Goal: Information Seeking & Learning: Compare options

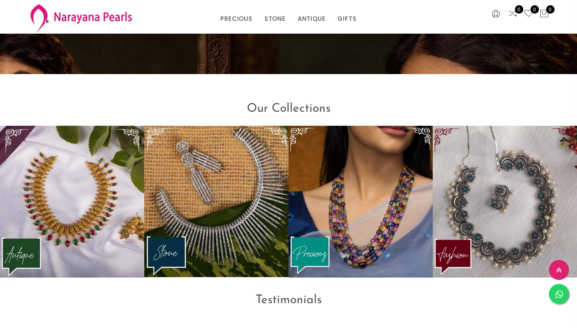
scroll to position [971, 0]
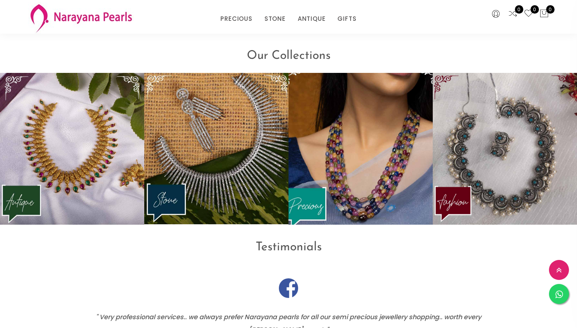
click at [311, 203] on img at bounding box center [360, 148] width 159 height 167
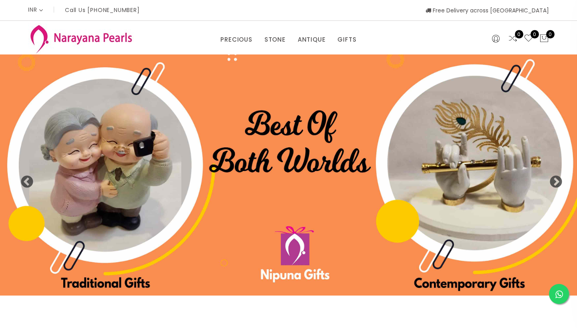
scroll to position [0, 0]
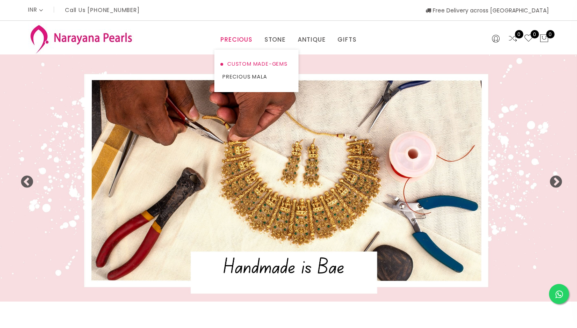
click at [241, 66] on link "CUSTOM MADE-GEMS" at bounding box center [256, 64] width 68 height 13
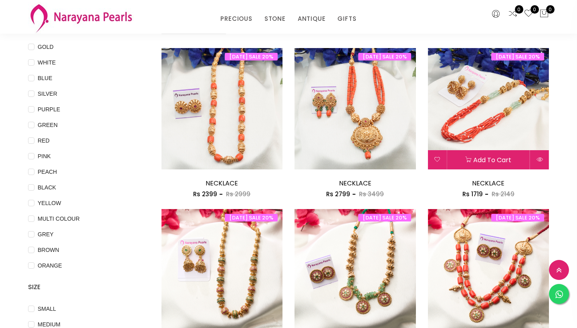
scroll to position [114, 0]
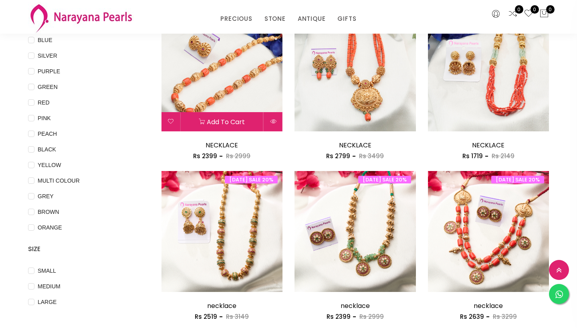
click at [233, 89] on img at bounding box center [221, 70] width 121 height 121
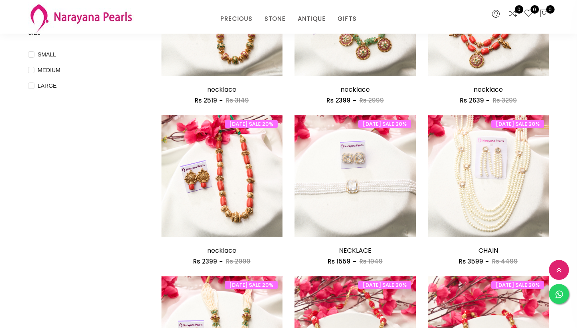
scroll to position [332, 0]
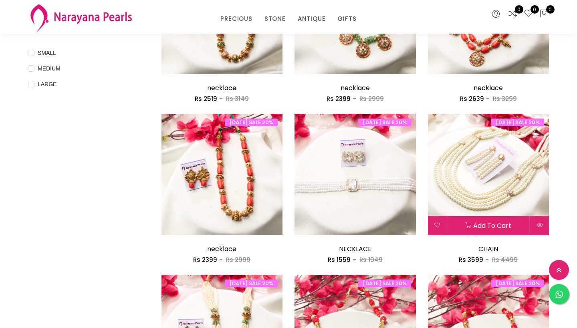
click at [502, 165] on img at bounding box center [488, 174] width 121 height 121
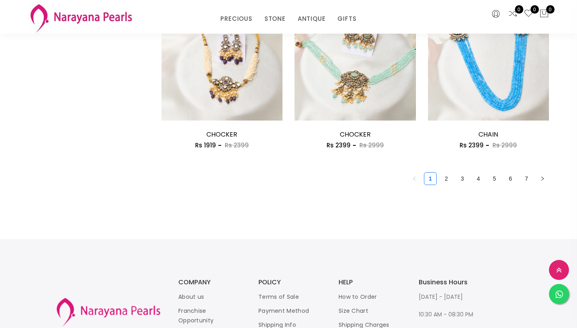
scroll to position [1091, 0]
click at [447, 174] on link "2" at bounding box center [446, 178] width 12 height 12
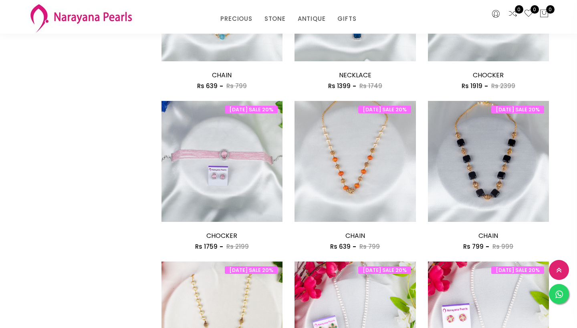
scroll to position [865, 0]
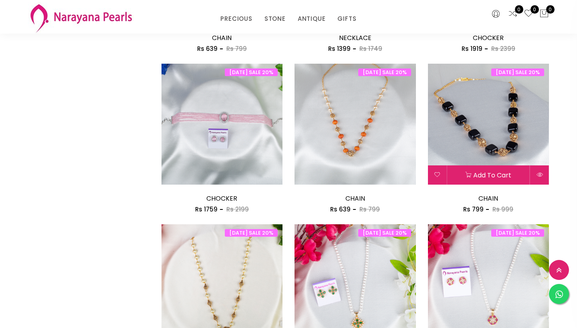
click at [479, 128] on img at bounding box center [488, 124] width 121 height 121
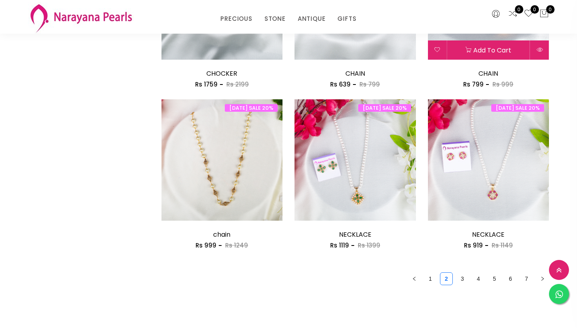
scroll to position [1045, 0]
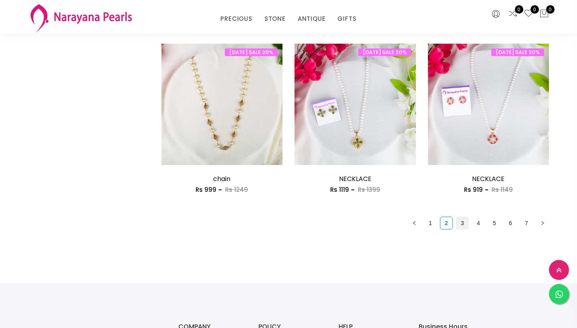
click at [461, 220] on link "3" at bounding box center [462, 223] width 12 height 12
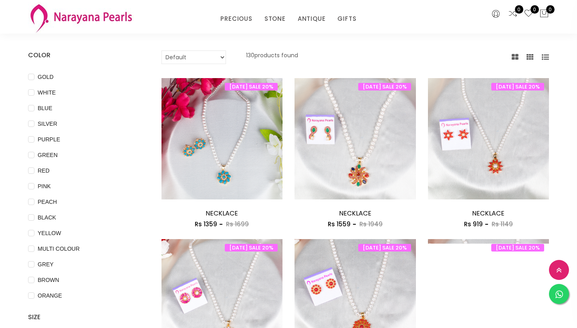
scroll to position [49, 0]
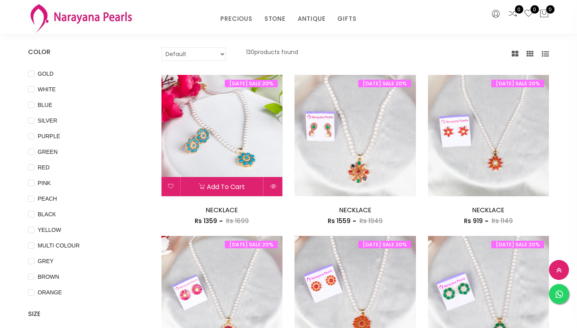
click at [215, 129] on img at bounding box center [221, 135] width 121 height 121
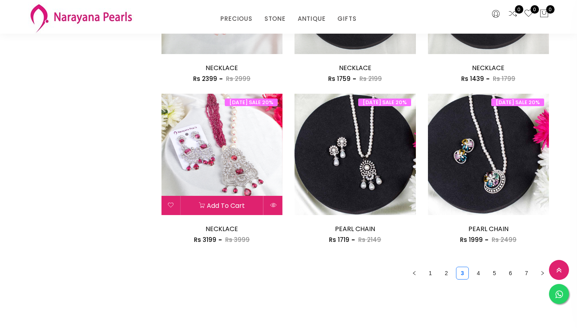
scroll to position [996, 0]
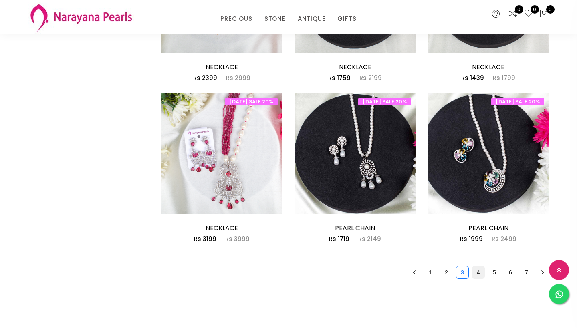
click at [478, 270] on link "4" at bounding box center [478, 272] width 12 height 12
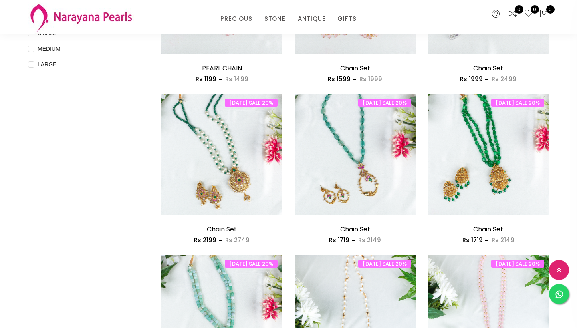
scroll to position [353, 0]
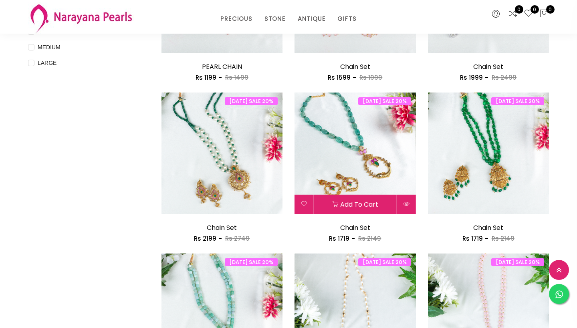
click at [346, 163] on img at bounding box center [354, 153] width 121 height 121
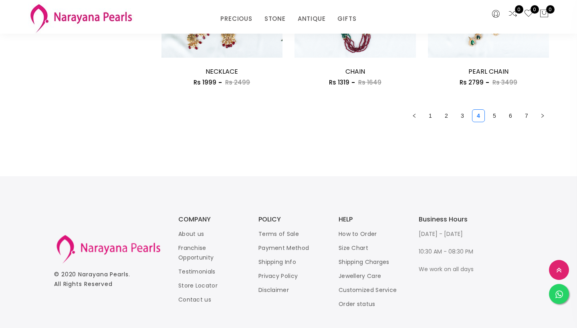
scroll to position [1153, 0]
click at [497, 113] on link "5" at bounding box center [494, 116] width 12 height 12
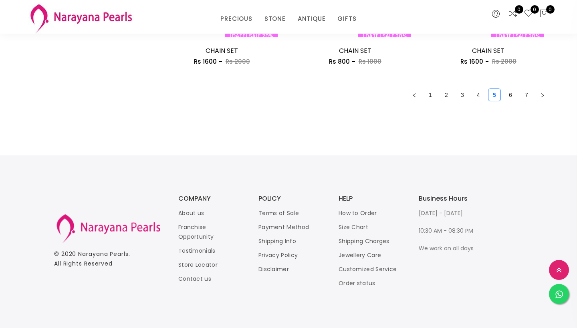
scroll to position [1170, 0]
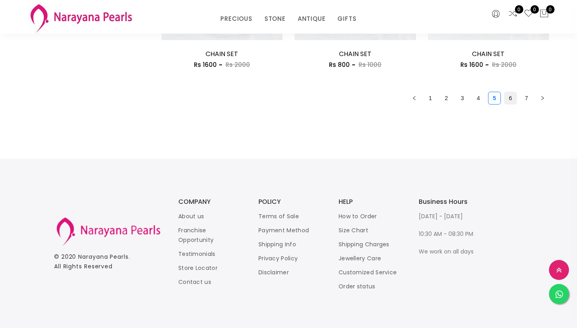
click at [510, 96] on link "6" at bounding box center [510, 98] width 12 height 12
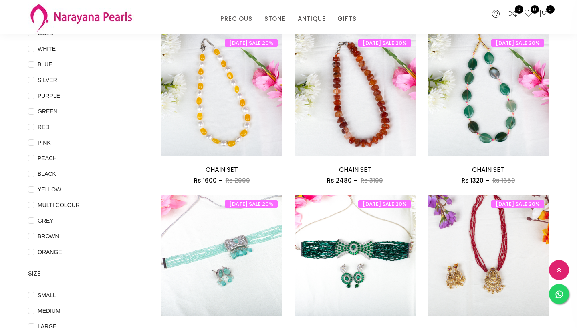
scroll to position [56, 0]
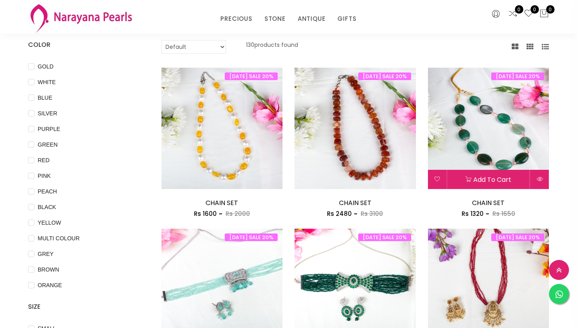
click at [495, 135] on img at bounding box center [488, 128] width 121 height 121
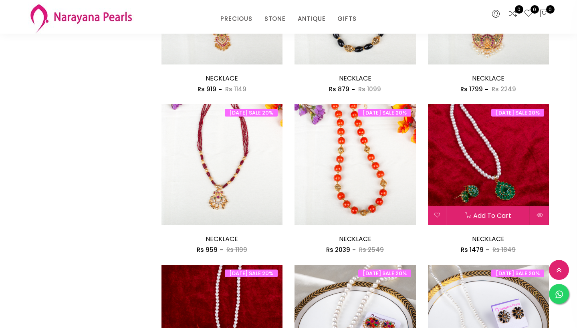
scroll to position [830, 0]
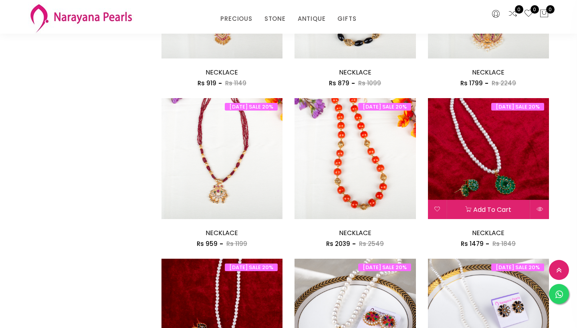
click at [502, 159] on img at bounding box center [488, 158] width 121 height 121
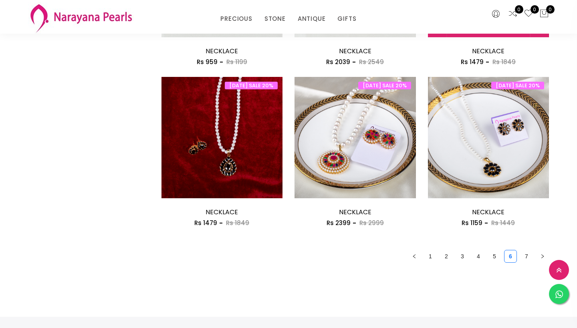
scroll to position [1034, 0]
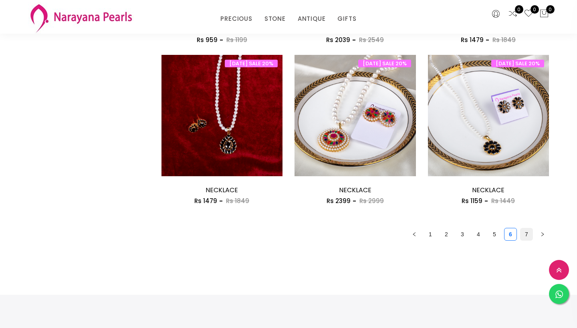
click at [526, 230] on link "7" at bounding box center [526, 234] width 12 height 12
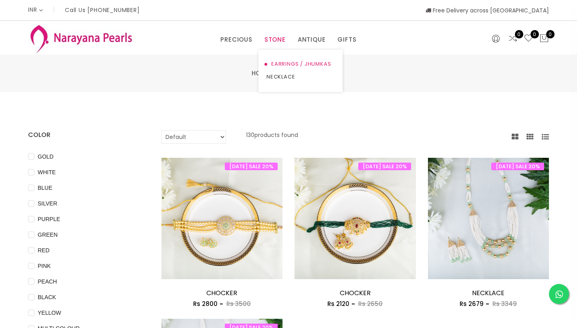
click at [278, 61] on link "EARRINGS / JHUMKAS" at bounding box center [300, 64] width 68 height 13
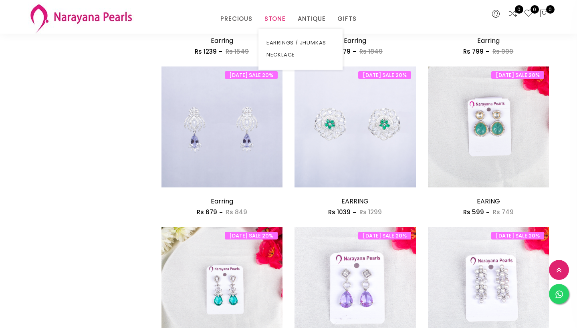
scroll to position [553, 0]
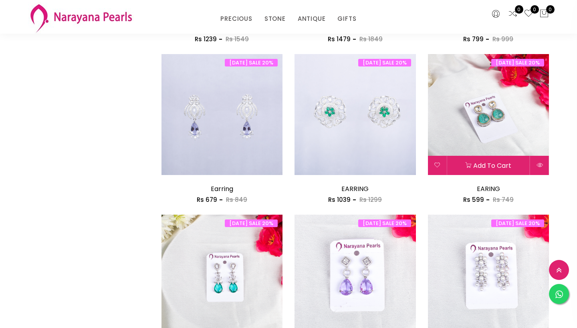
click at [487, 117] on img at bounding box center [488, 114] width 121 height 121
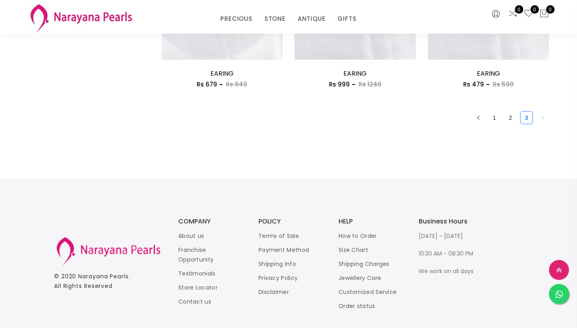
scroll to position [1151, 0]
click at [507, 113] on link "2" at bounding box center [510, 117] width 12 height 12
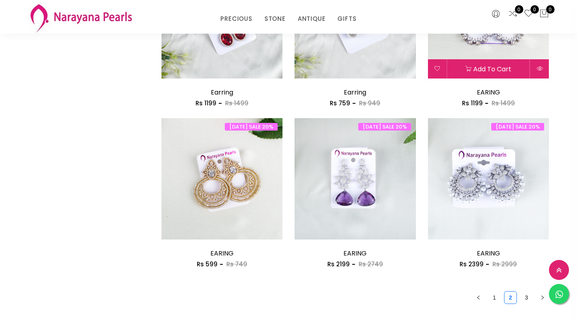
scroll to position [1116, 0]
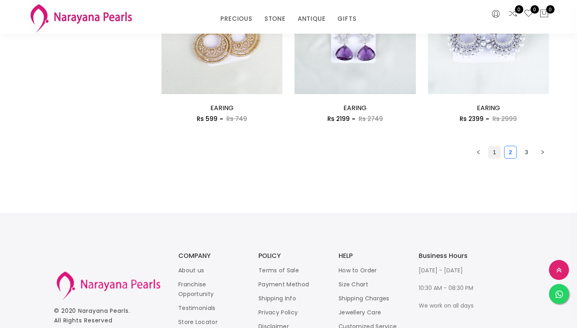
click at [495, 149] on link "1" at bounding box center [494, 152] width 12 height 12
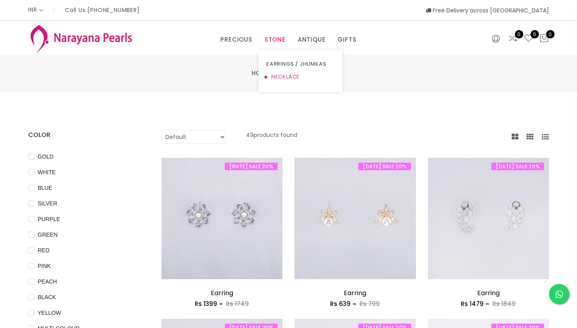
click at [276, 78] on link "NECKLACE" at bounding box center [300, 76] width 68 height 13
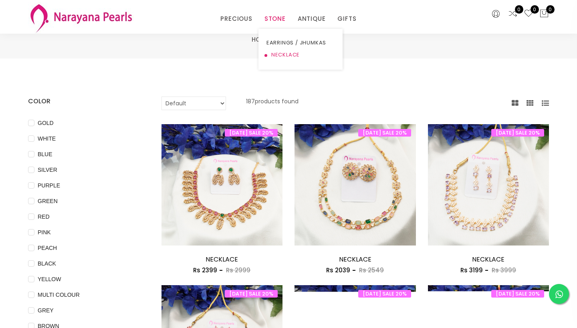
scroll to position [8, 0]
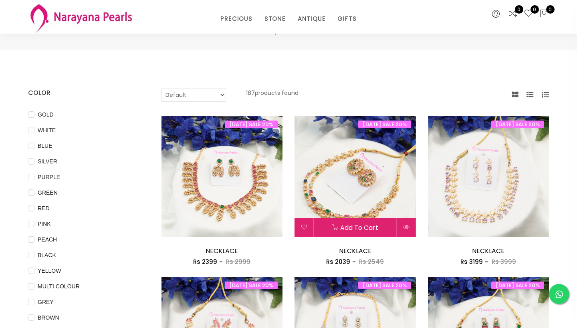
click at [346, 182] on img at bounding box center [354, 176] width 121 height 121
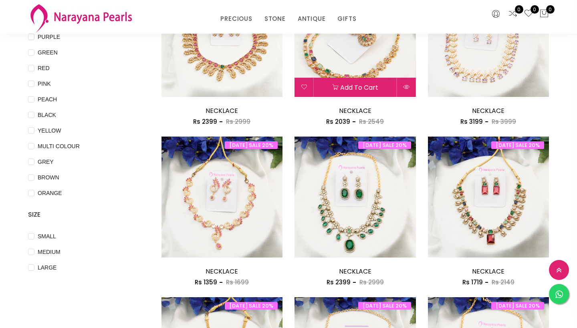
scroll to position [171, 0]
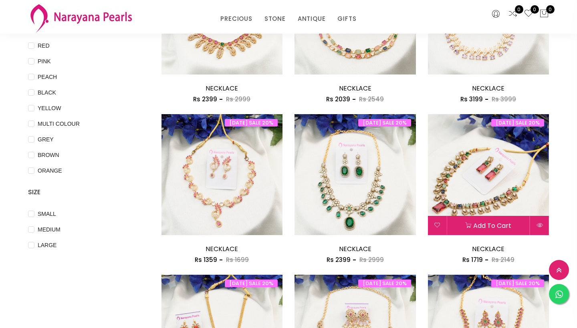
click at [506, 187] on img at bounding box center [488, 174] width 121 height 121
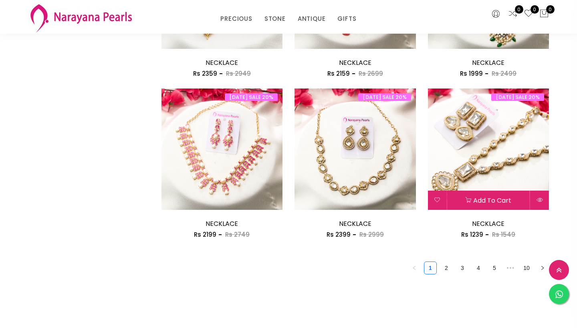
scroll to position [1003, 0]
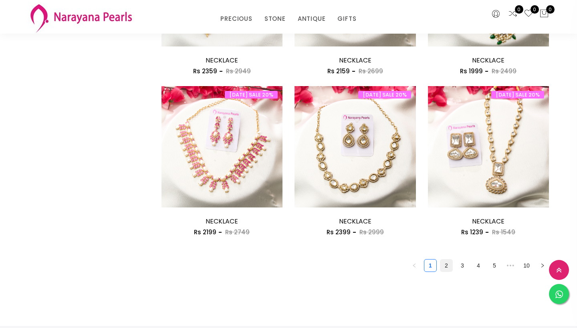
click at [446, 262] on link "2" at bounding box center [446, 266] width 12 height 12
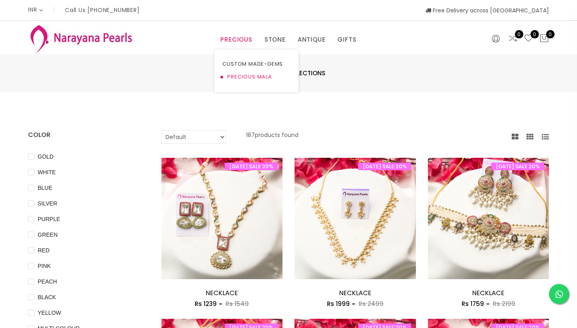
click at [243, 77] on link "PRECIOUS MALA" at bounding box center [256, 76] width 68 height 13
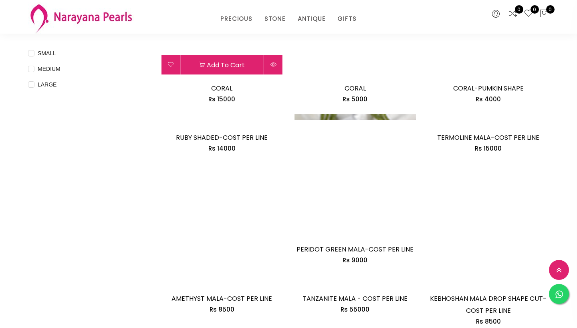
scroll to position [356, 0]
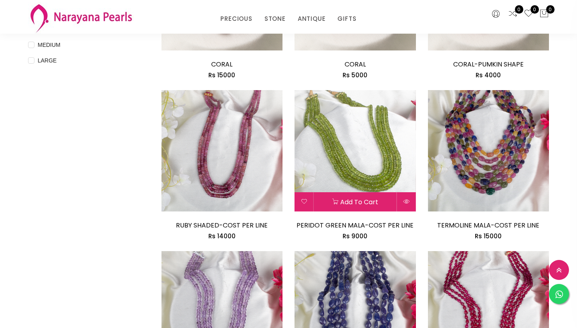
click at [358, 147] on img at bounding box center [354, 150] width 121 height 121
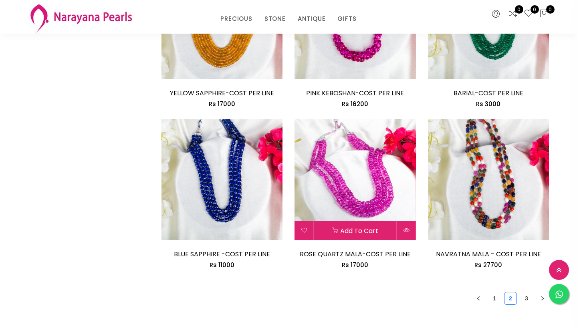
scroll to position [998, 0]
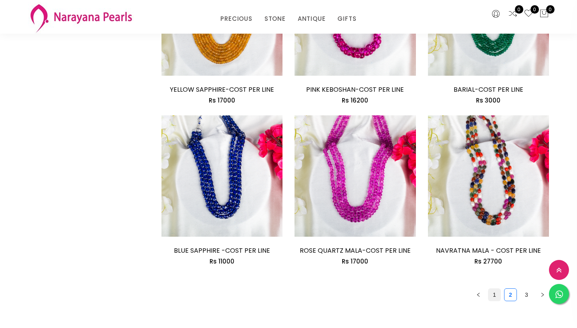
click at [494, 293] on link "1" at bounding box center [494, 295] width 12 height 12
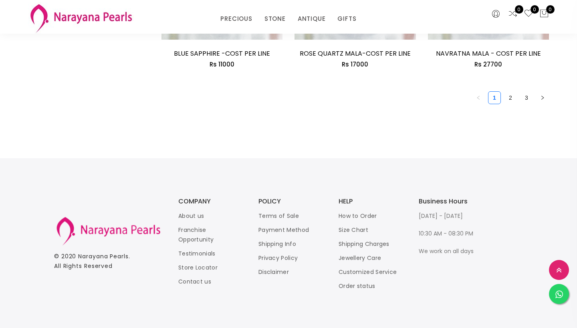
scroll to position [1194, 0]
click at [511, 95] on link "2" at bounding box center [510, 98] width 12 height 12
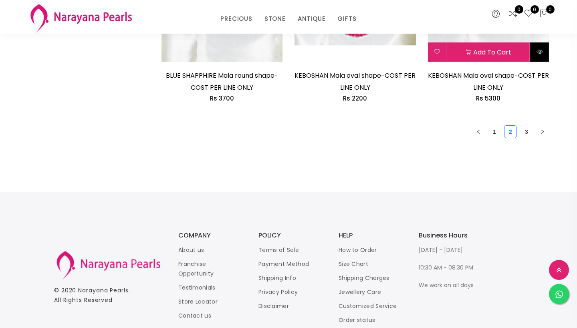
scroll to position [1233, 0]
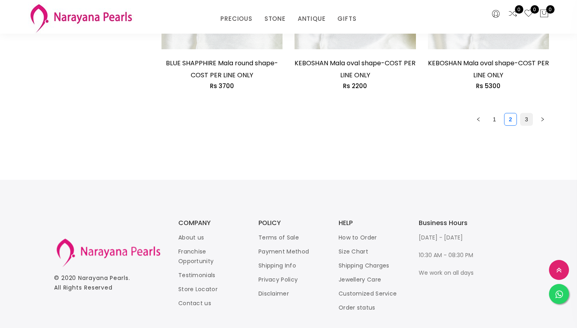
click at [528, 115] on link "3" at bounding box center [526, 119] width 12 height 12
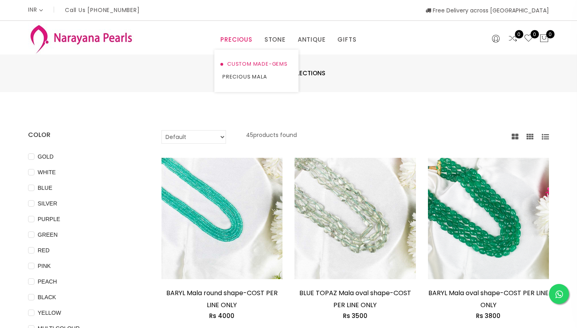
click at [235, 66] on link "CUSTOM MADE-GEMS" at bounding box center [256, 64] width 68 height 13
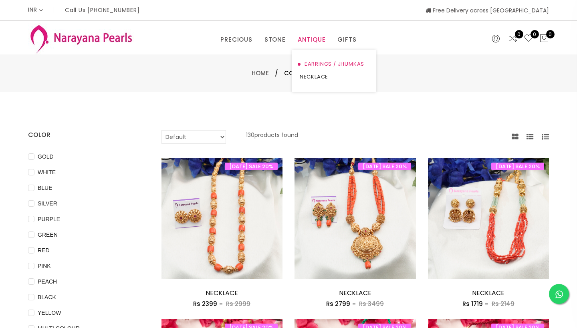
click at [318, 61] on link "EARRINGS / JHUMKAS" at bounding box center [334, 64] width 68 height 13
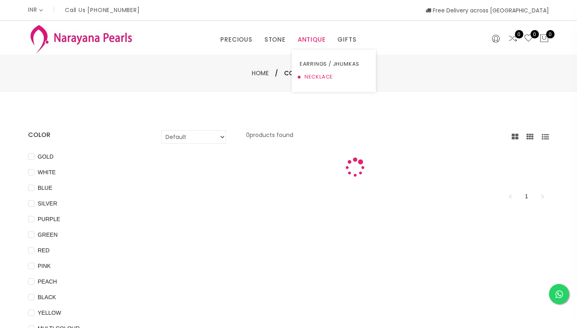
click at [311, 79] on link "NECKLACE" at bounding box center [334, 76] width 68 height 13
click at [309, 64] on link "EARRINGS / JHUMKAS" at bounding box center [334, 64] width 68 height 13
click at [277, 42] on link "STONE" at bounding box center [274, 40] width 21 height 12
click at [282, 75] on link "NECKLACE" at bounding box center [300, 76] width 68 height 13
click at [235, 38] on link "PRECIOUS" at bounding box center [236, 40] width 32 height 12
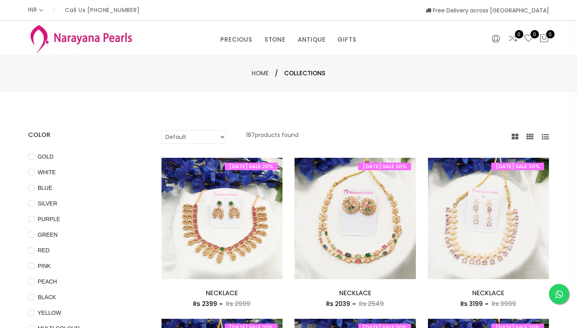
click at [114, 45] on div "PRECIOUS CUSTOM MADE-GEMS PRECIOUS MALA STONE EARRINGS / JHUMKAS NECKLACE ANTIQ…" at bounding box center [288, 38] width 355 height 16
click at [312, 78] on link "NECKLACE" at bounding box center [334, 76] width 68 height 13
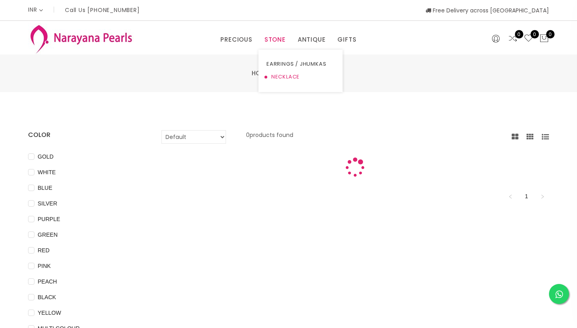
click at [282, 78] on link "NECKLACE" at bounding box center [300, 76] width 68 height 13
click at [273, 77] on link "NECKLACE" at bounding box center [300, 76] width 68 height 13
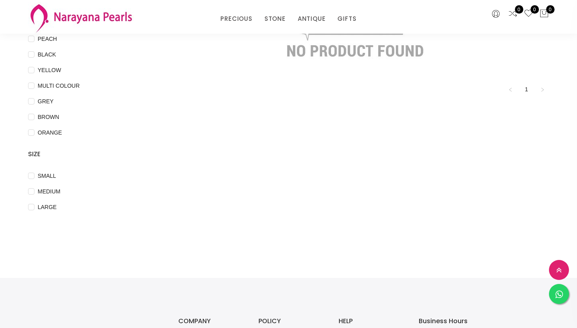
scroll to position [210, 0]
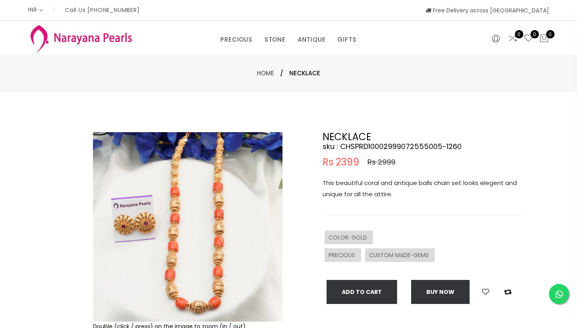
select select "INR"
click at [218, 250] on img at bounding box center [187, 226] width 189 height 189
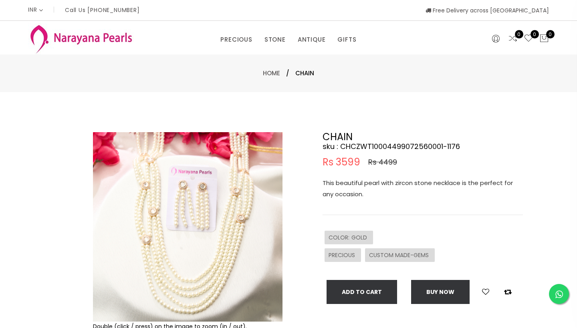
click at [184, 199] on img at bounding box center [187, 226] width 189 height 189
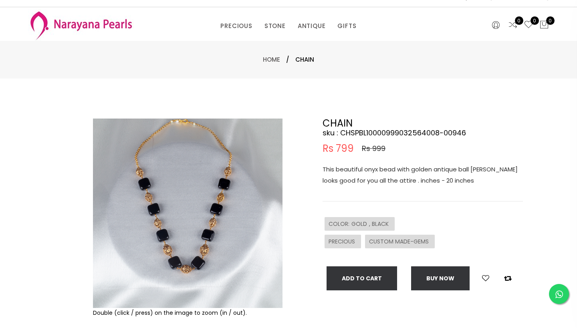
scroll to position [13, 0]
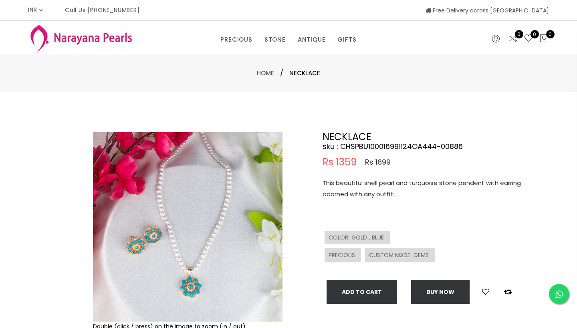
select select "INR"
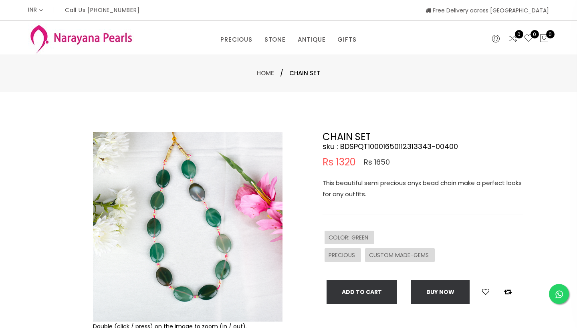
select select "INR"
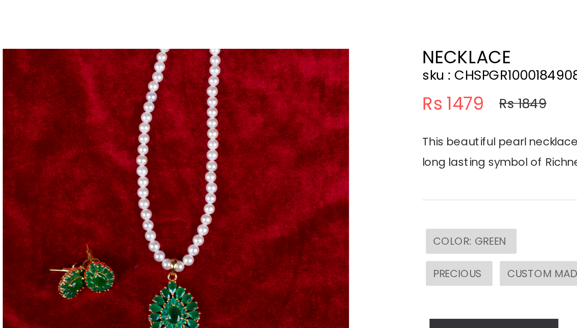
scroll to position [4, 0]
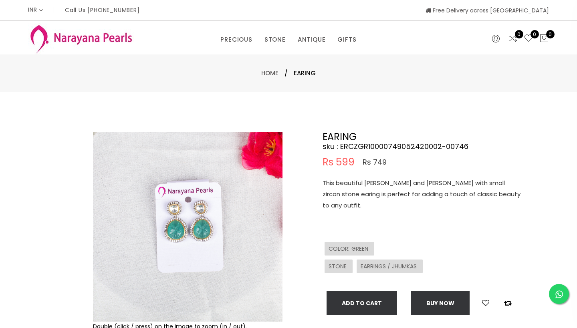
select select "INR"
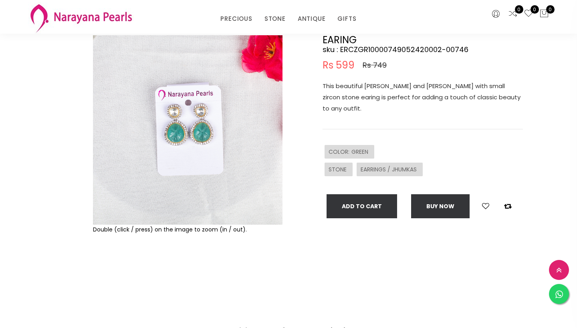
scroll to position [39, 0]
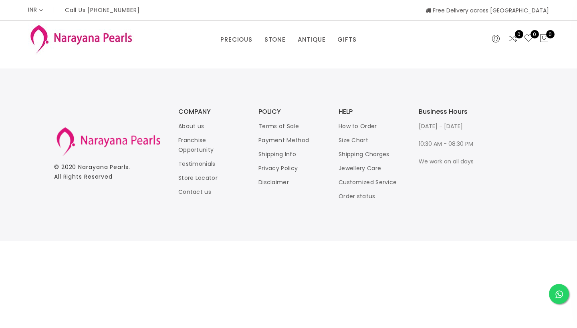
select select "INR"
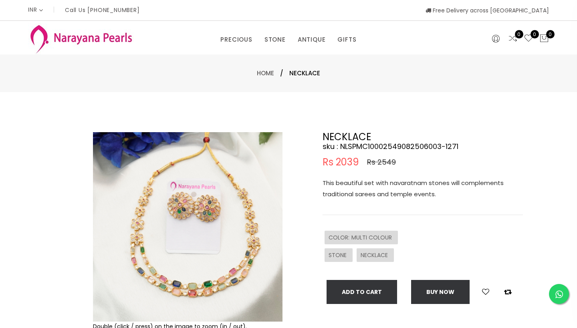
click at [182, 287] on img at bounding box center [187, 226] width 189 height 189
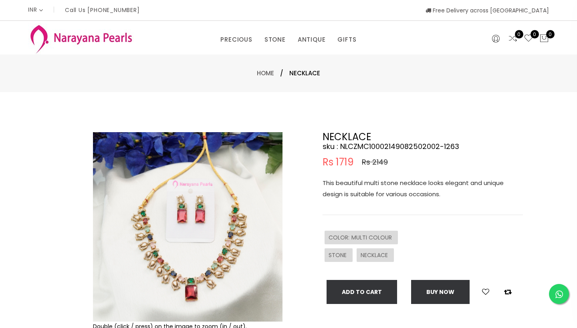
select select "INR"
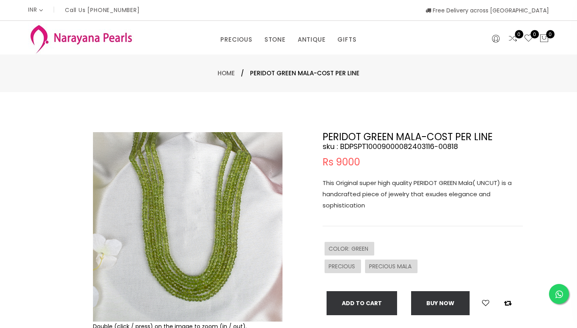
click at [219, 282] on img at bounding box center [187, 226] width 189 height 189
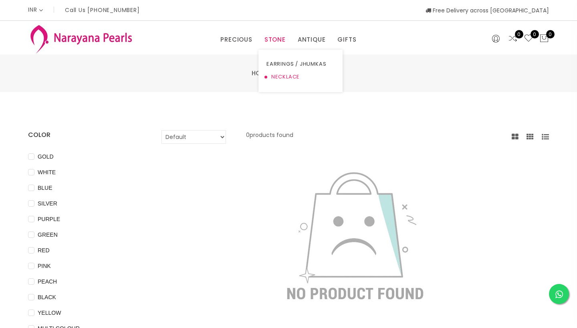
click at [275, 76] on link "NECKLACE" at bounding box center [300, 76] width 68 height 13
click at [95, 41] on img at bounding box center [81, 39] width 106 height 32
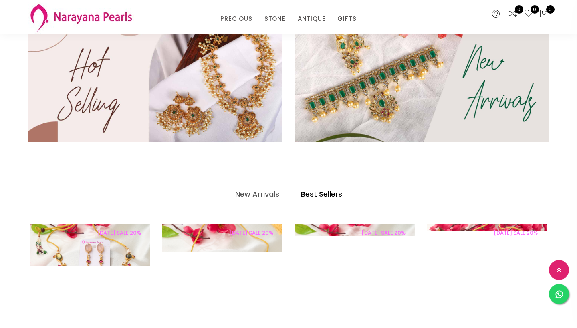
scroll to position [268, 0]
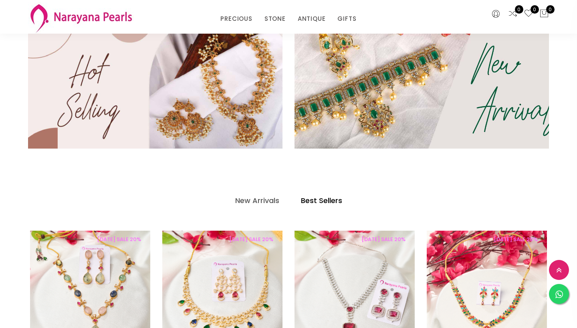
click at [505, 95] on img at bounding box center [421, 88] width 305 height 146
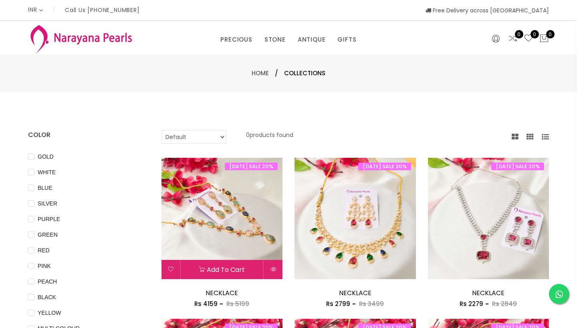
click at [232, 225] on img at bounding box center [221, 218] width 121 height 121
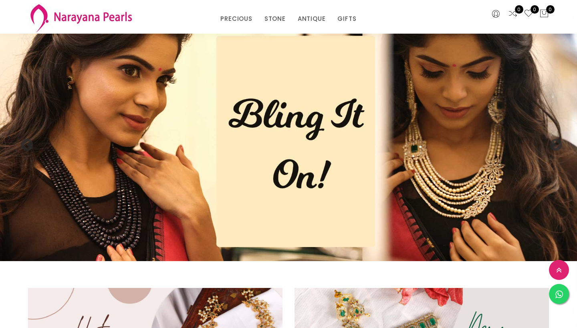
scroll to position [268, 0]
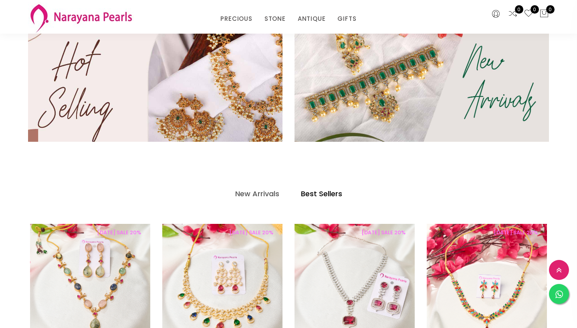
click at [195, 102] on img at bounding box center [155, 81] width 305 height 146
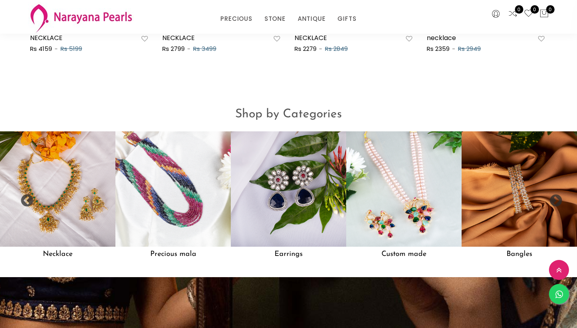
scroll to position [688, 0]
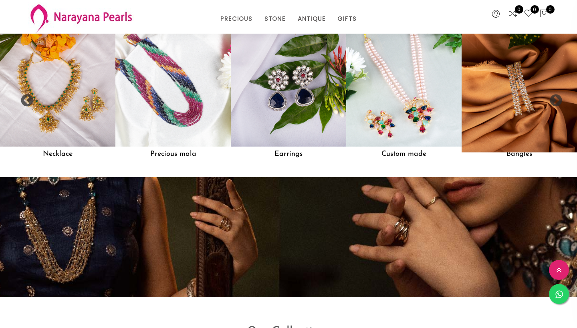
click at [500, 105] on img at bounding box center [519, 89] width 127 height 127
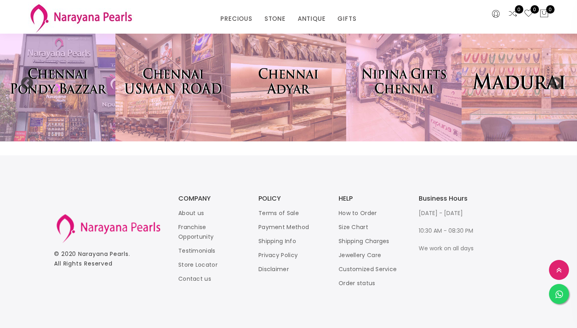
scroll to position [1705, 0]
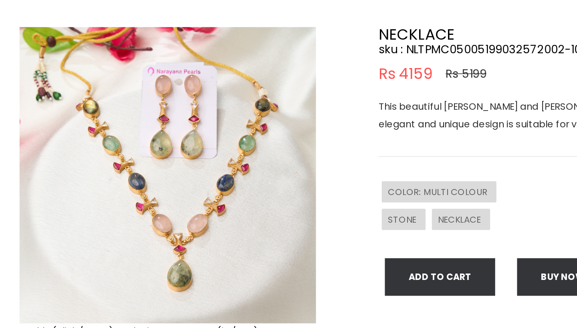
scroll to position [1, 0]
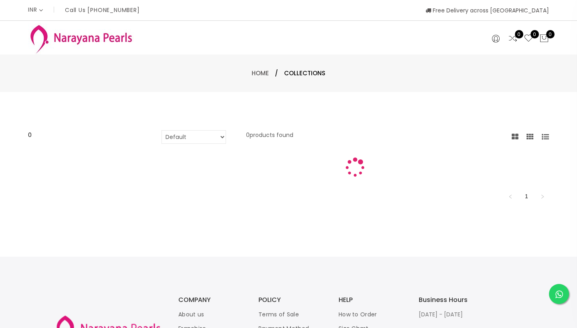
select select "INR"
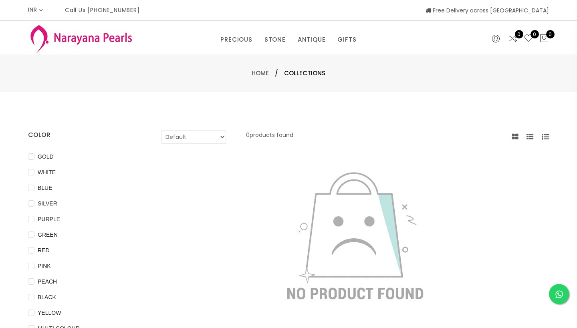
click at [121, 37] on div "PRECIOUS CUSTOM MADE-GEMS PRECIOUS MALA STONE EARRINGS / JHUMKAS NECKLACE ANTIQ…" at bounding box center [288, 38] width 355 height 16
click at [90, 39] on img at bounding box center [81, 39] width 106 height 32
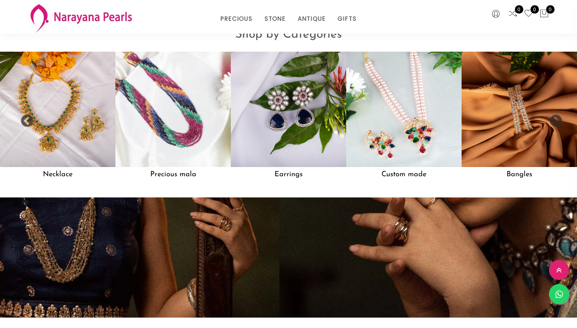
scroll to position [695, 0]
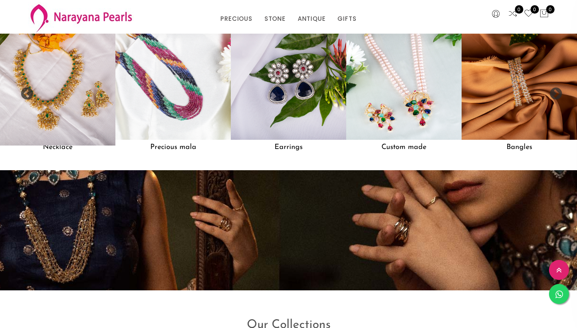
click at [53, 107] on img at bounding box center [57, 82] width 127 height 127
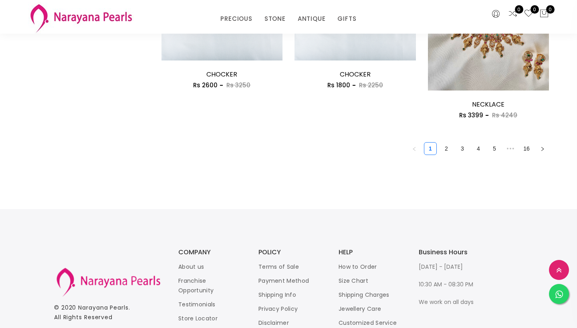
scroll to position [1200, 0]
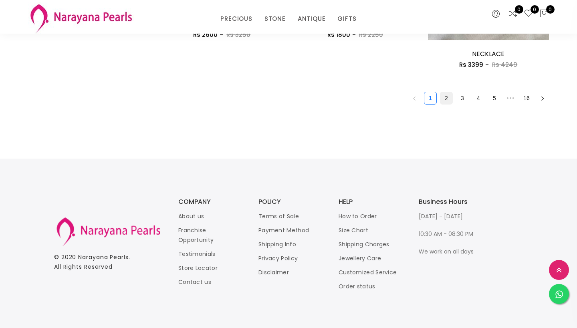
click at [443, 95] on link "2" at bounding box center [446, 98] width 12 height 12
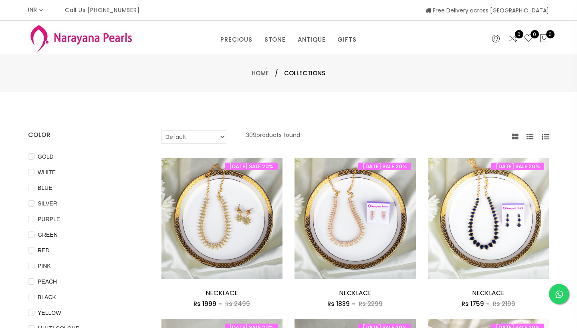
select select "priceHighToLow"
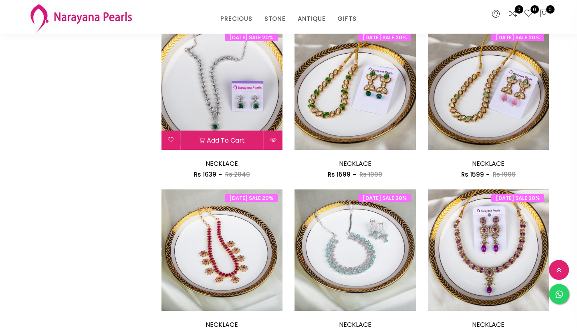
scroll to position [1021, 0]
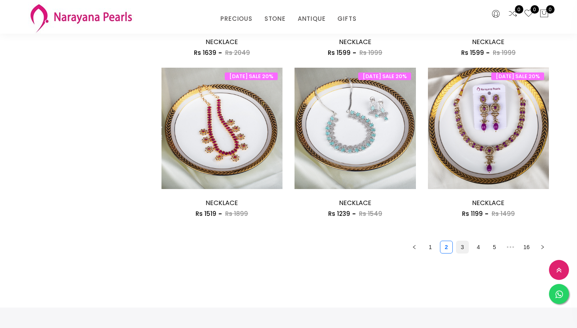
click at [463, 244] on link "3" at bounding box center [462, 247] width 12 height 12
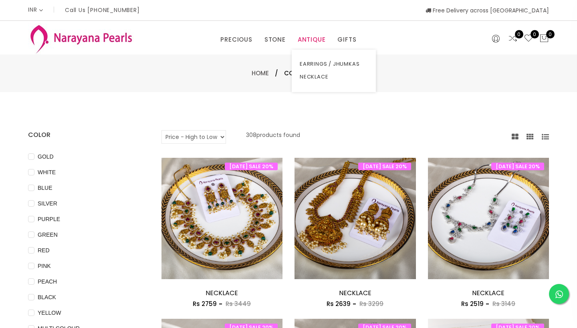
click at [313, 42] on link "ANTIQUE" at bounding box center [312, 40] width 28 height 12
click at [312, 65] on link "EARRINGS / JHUMKAS" at bounding box center [334, 64] width 68 height 13
click at [346, 37] on link "GIFTS" at bounding box center [346, 40] width 19 height 12
click at [352, 64] on link "COUPLE GIFTS" at bounding box center [373, 64] width 68 height 13
